Goal: Task Accomplishment & Management: Manage account settings

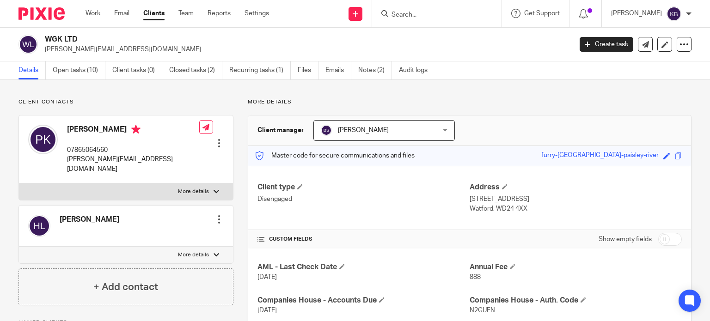
click at [413, 13] on input "Search" at bounding box center [432, 15] width 83 height 8
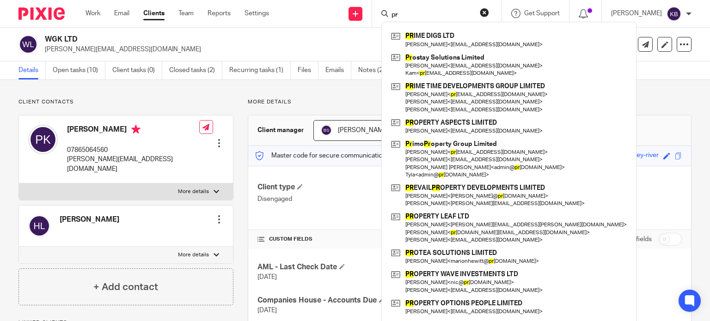
type input "p"
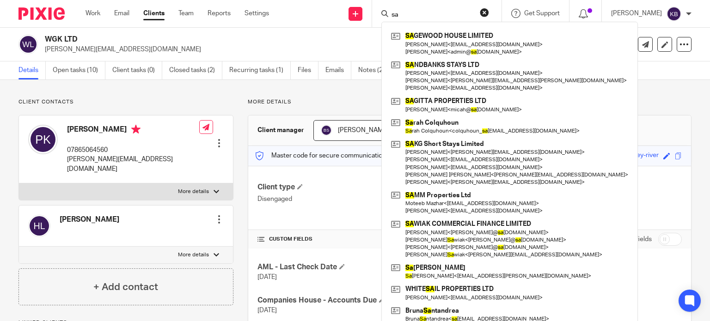
type input "s"
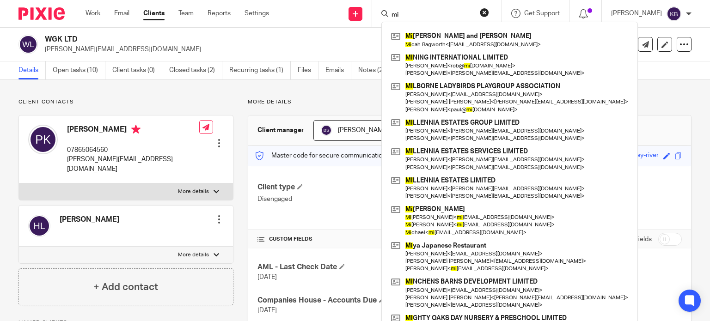
type input "m"
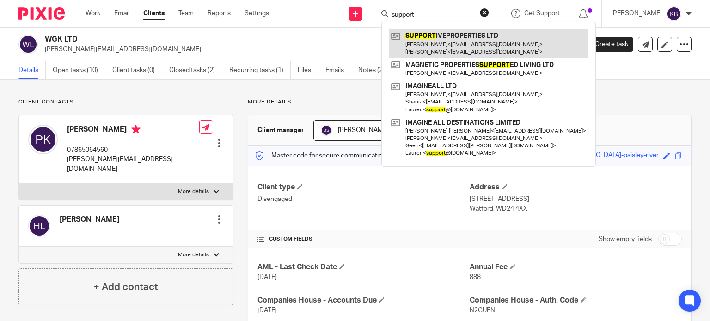
type input "support"
click at [435, 40] on link at bounding box center [489, 43] width 200 height 29
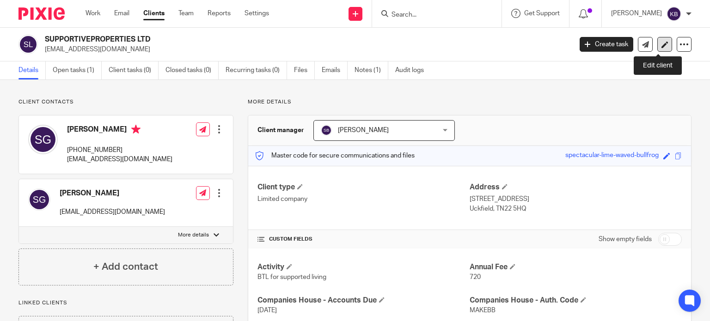
click at [658, 44] on link at bounding box center [665, 44] width 15 height 15
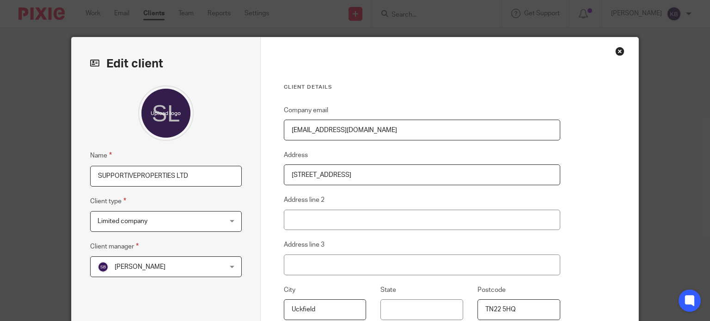
click at [615, 51] on div "Close this dialog window" at bounding box center [619, 51] width 9 height 9
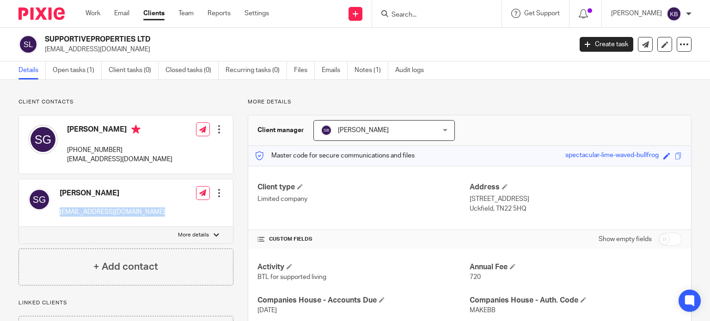
drag, startPoint x: 59, startPoint y: 211, endPoint x: 153, endPoint y: 216, distance: 93.5
click at [153, 216] on p "thepropertymidwife@gmail.com" at bounding box center [112, 212] width 105 height 9
copy p "thepropertymidwife@gmail.com"
click at [662, 43] on icon at bounding box center [665, 44] width 7 height 7
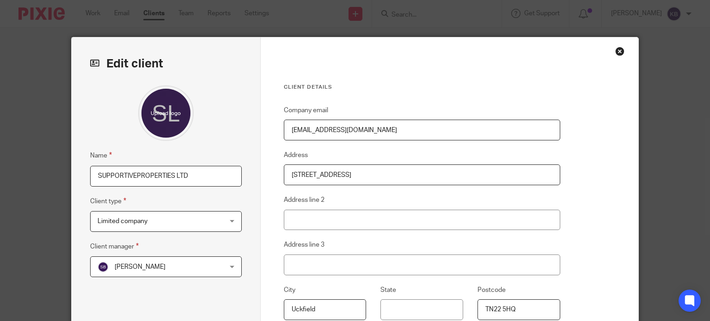
drag, startPoint x: 366, startPoint y: 129, endPoint x: 283, endPoint y: 129, distance: 82.3
click at [284, 129] on input "[EMAIL_ADDRESS][DOMAIN_NAME]" at bounding box center [422, 130] width 277 height 21
paste input "[EMAIL_ADDRESS][DOMAIN_NAME]"
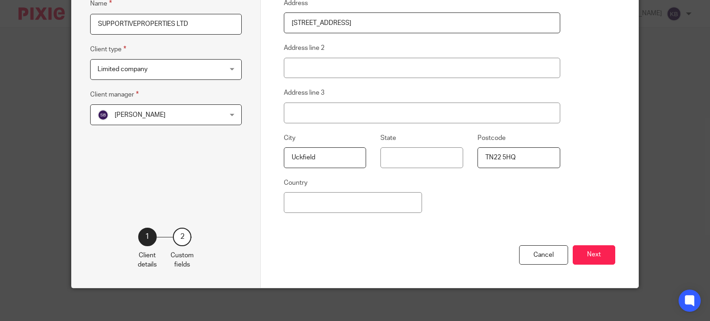
scroll to position [155, 0]
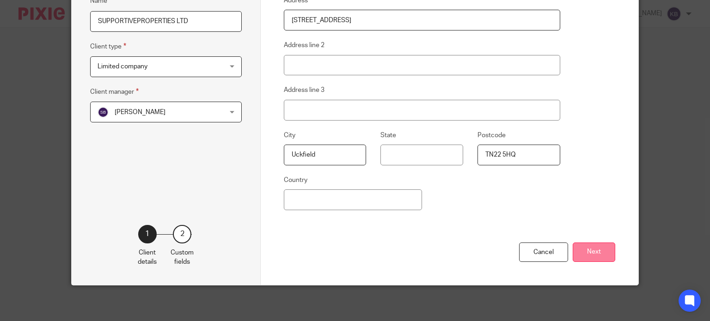
type input "[EMAIL_ADDRESS][DOMAIN_NAME]"
click at [586, 251] on button "Next" at bounding box center [594, 253] width 43 height 20
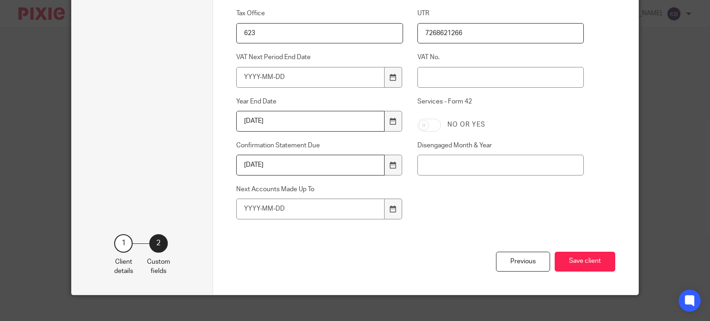
scroll to position [680, 0]
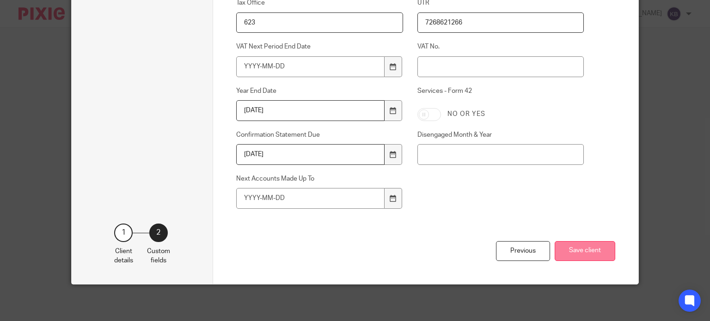
click at [575, 248] on button "Save client" at bounding box center [585, 251] width 61 height 20
